Goal: Task Accomplishment & Management: Manage account settings

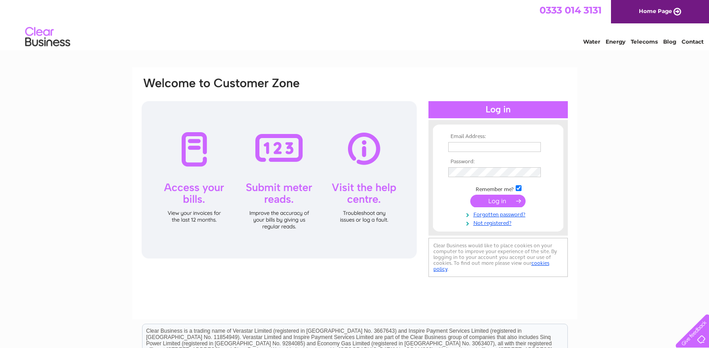
type input "lngreenallholdings@btconnect.com"
click at [507, 197] on input "submit" at bounding box center [497, 201] width 55 height 13
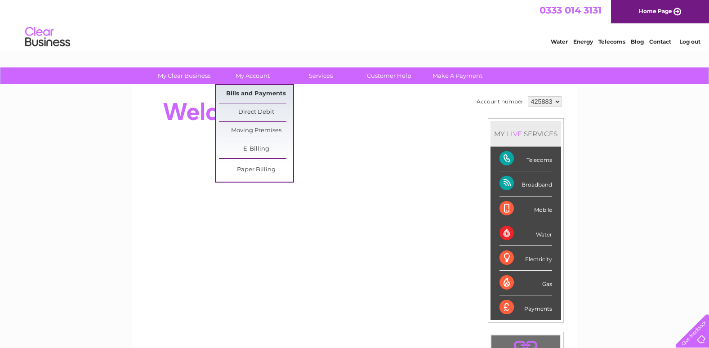
click at [248, 93] on link "Bills and Payments" at bounding box center [256, 94] width 74 height 18
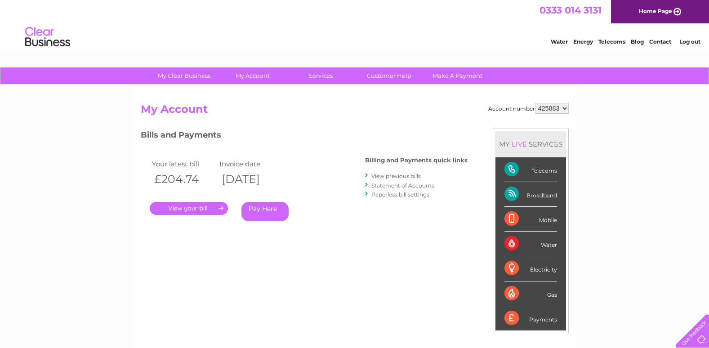
click at [565, 108] on select "425883 452216" at bounding box center [552, 108] width 34 height 11
select select "452216"
click at [535, 103] on select "425883 452216" at bounding box center [552, 108] width 34 height 11
click at [184, 207] on link "." at bounding box center [189, 208] width 78 height 13
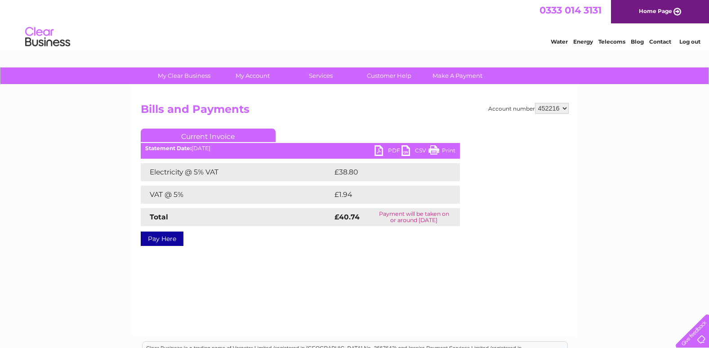
click at [377, 147] on link "PDF" at bounding box center [387, 151] width 27 height 13
click at [373, 148] on div "Statement Date: 02/09/2025" at bounding box center [300, 148] width 319 height 6
click at [379, 148] on link "PDF" at bounding box center [387, 151] width 27 height 13
click at [688, 41] on link "Log out" at bounding box center [689, 41] width 21 height 7
